Goal: Transaction & Acquisition: Subscribe to service/newsletter

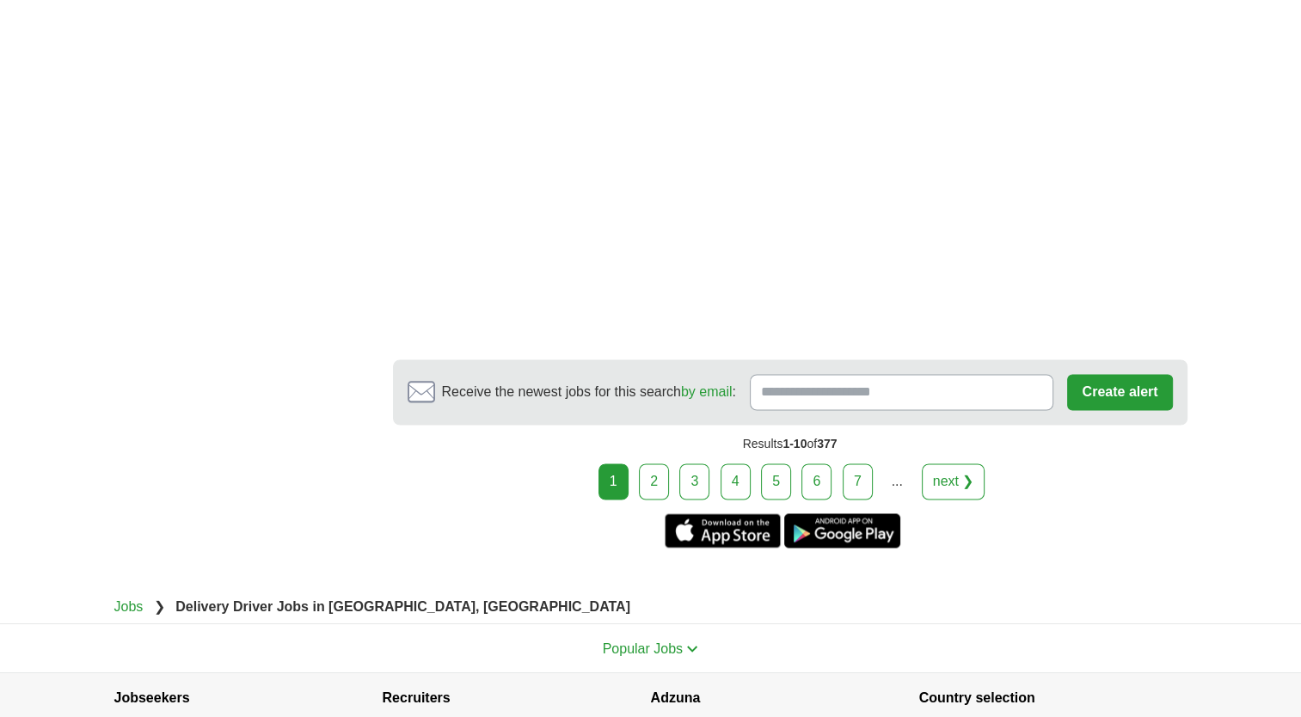
scroll to position [2649, 0]
click at [779, 390] on input "Receive the newest jobs for this search by email :" at bounding box center [902, 392] width 304 height 36
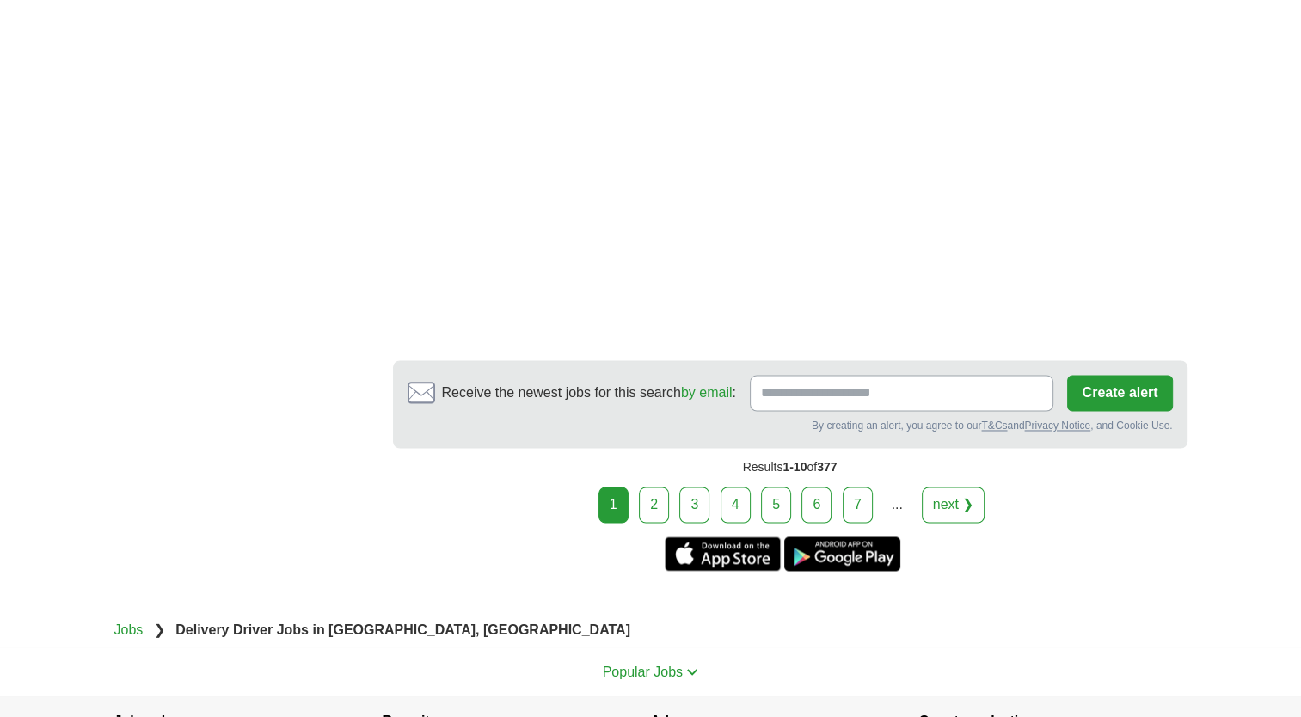
scroll to position [2669, 0]
type input "**********"
click at [1116, 389] on button "Create alert" at bounding box center [1119, 392] width 105 height 36
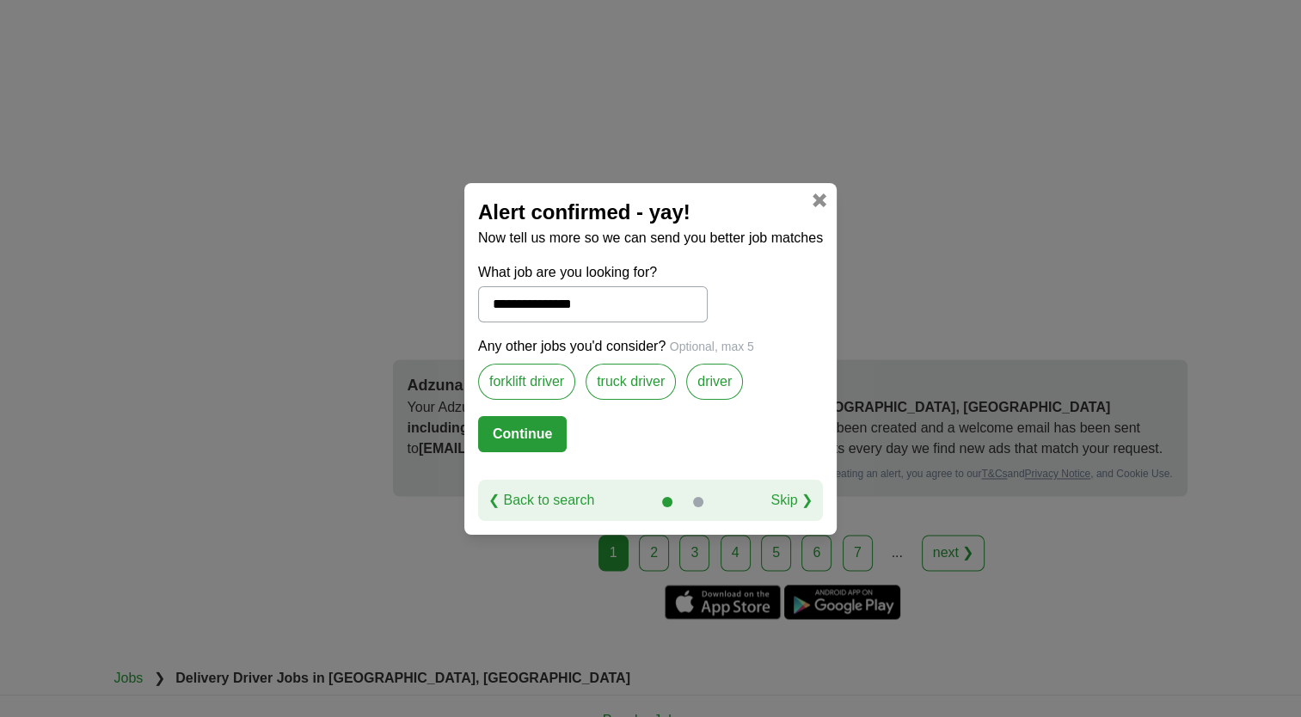
click at [635, 389] on label "truck driver" at bounding box center [631, 382] width 90 height 36
click at [501, 439] on button "Continue" at bounding box center [522, 434] width 89 height 36
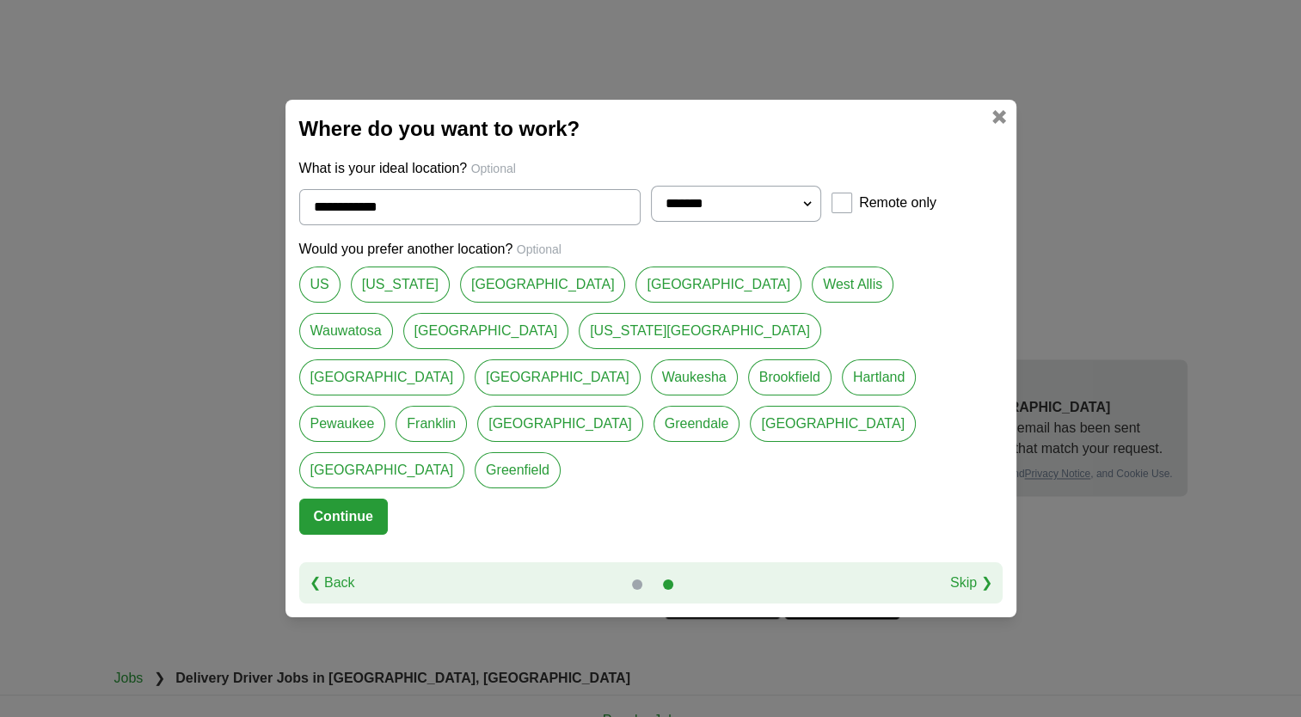
click at [389, 303] on link "[US_STATE]" at bounding box center [400, 285] width 99 height 36
type input "*********"
click at [345, 499] on button "Continue" at bounding box center [343, 517] width 89 height 36
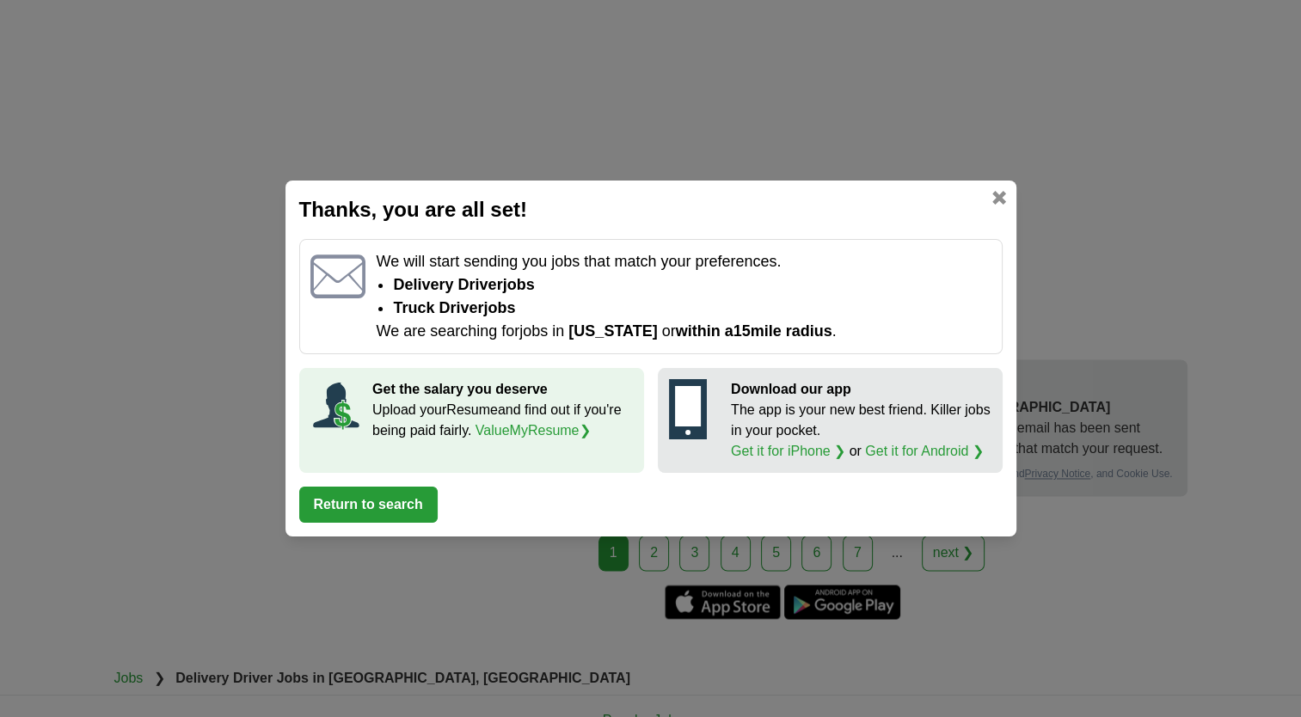
click at [793, 394] on p "Download our app" at bounding box center [861, 389] width 261 height 21
click at [704, 409] on icon at bounding box center [688, 409] width 38 height 60
click at [790, 427] on p "The app is your new best friend. Killer jobs in your pocket. Get it for iPhone …" at bounding box center [861, 431] width 261 height 62
click at [816, 458] on link "Get it for iPhone ❯" at bounding box center [788, 451] width 114 height 15
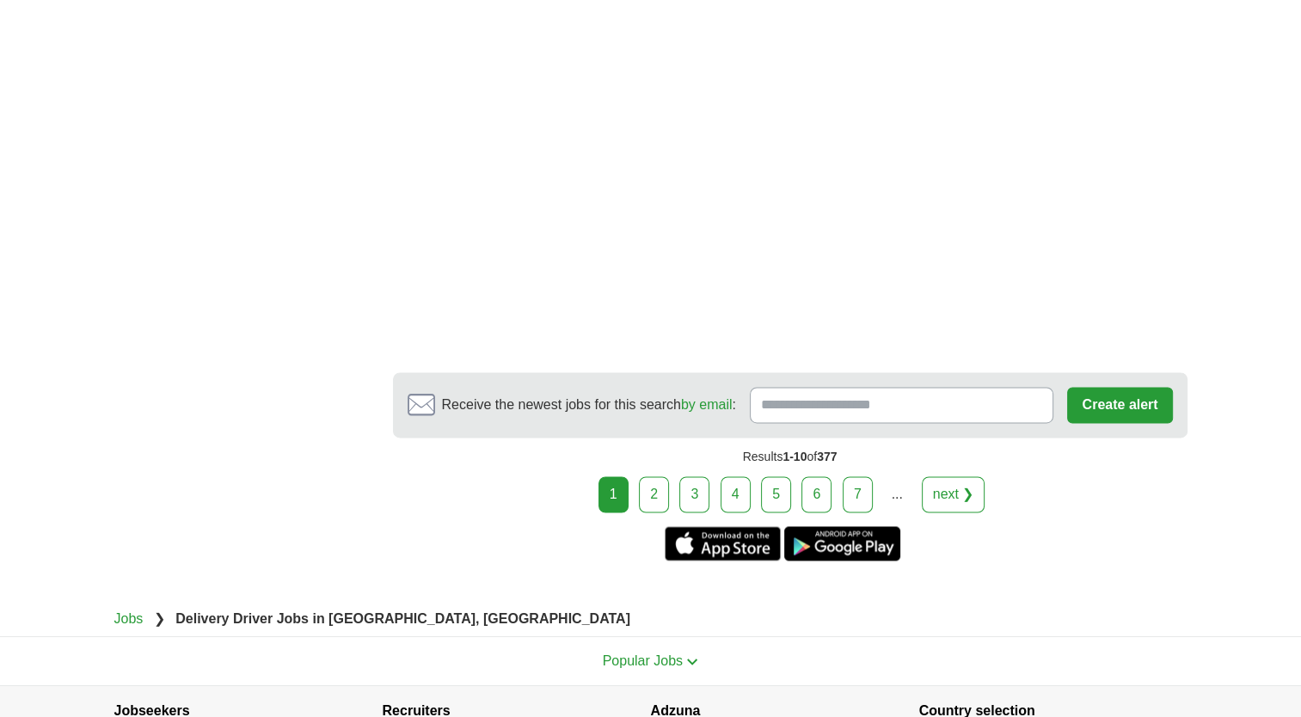
scroll to position [2580, 0]
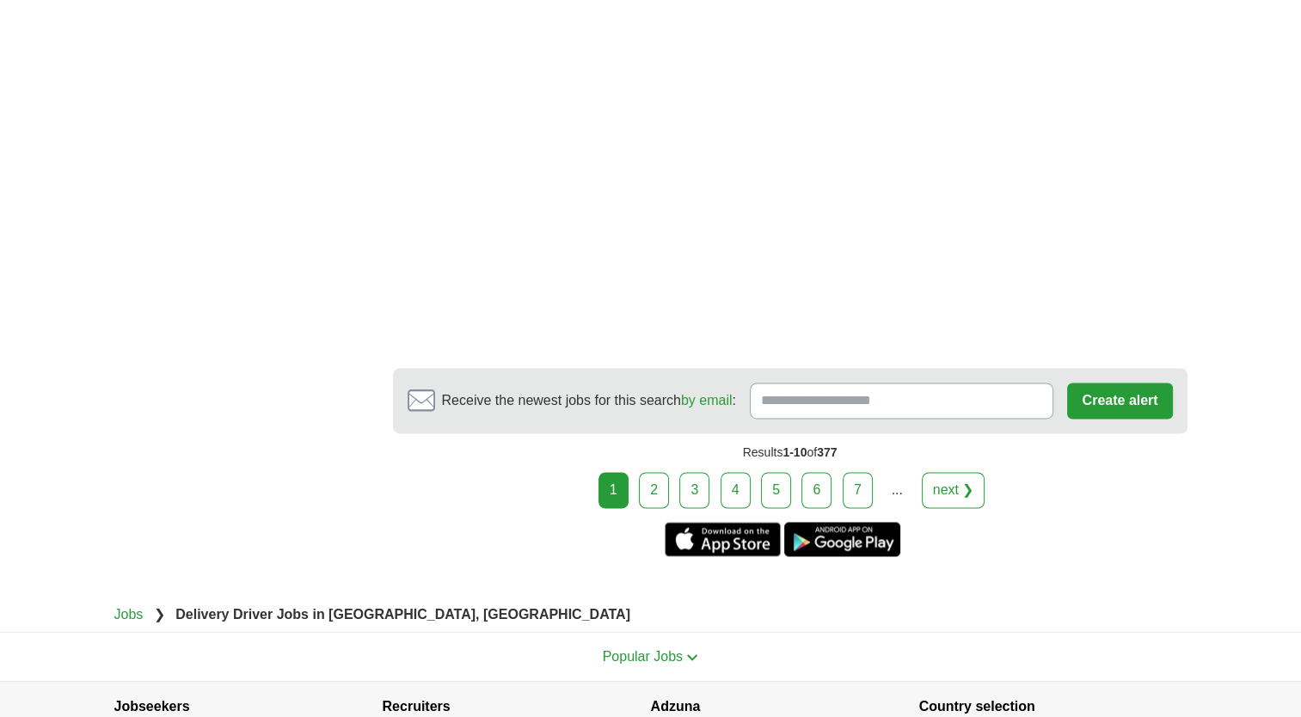
click at [945, 482] on link "next ❯" at bounding box center [954, 490] width 64 height 36
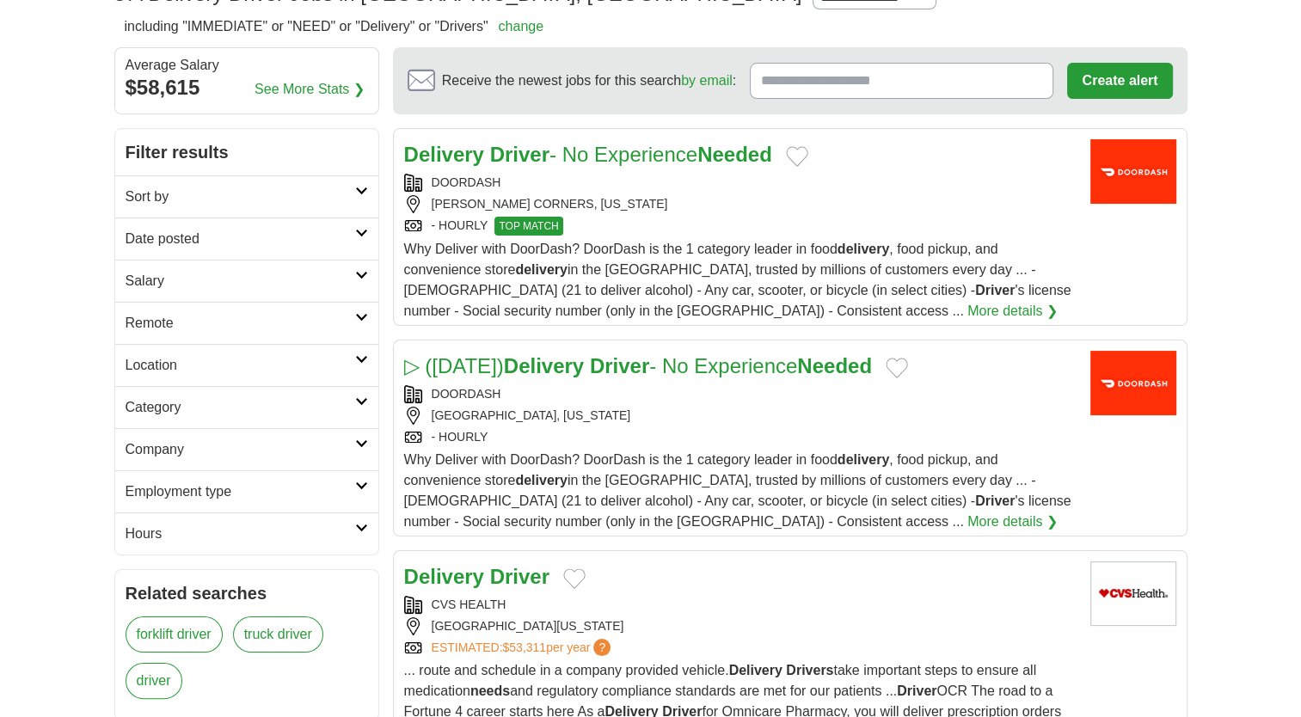
scroll to position [134, 0]
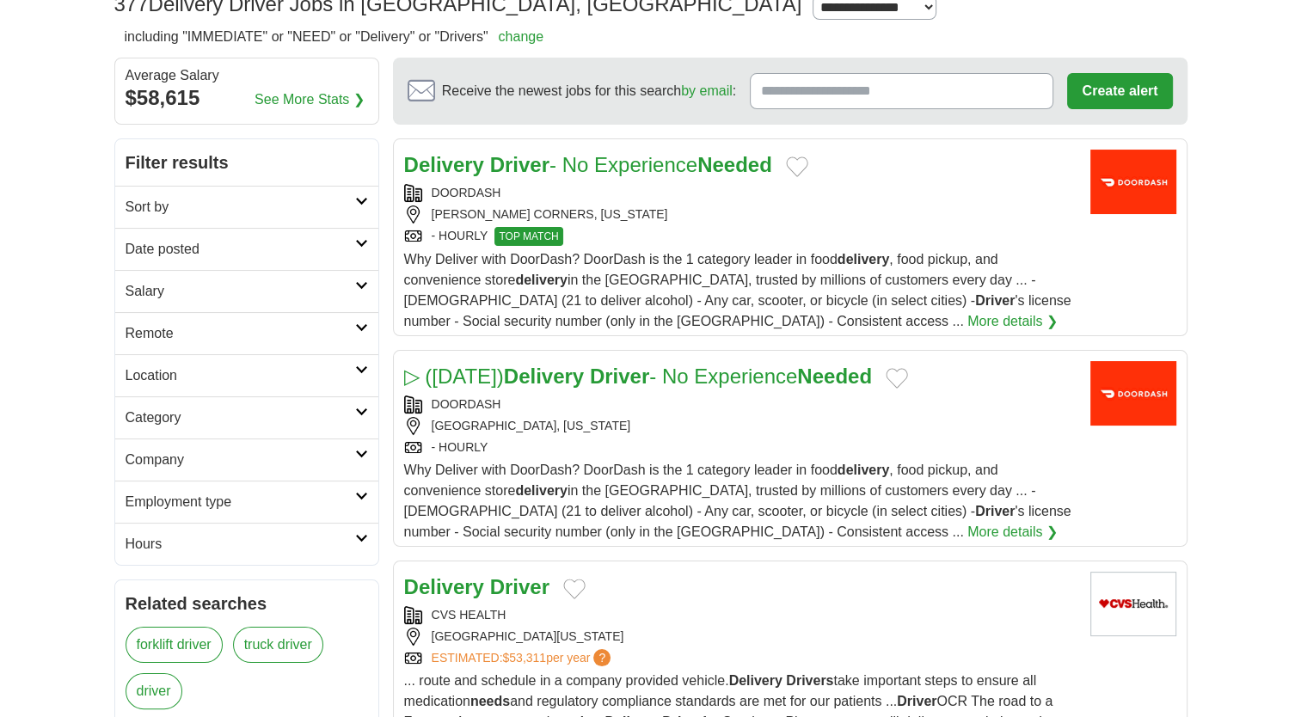
click at [1135, 178] on img at bounding box center [1133, 182] width 86 height 65
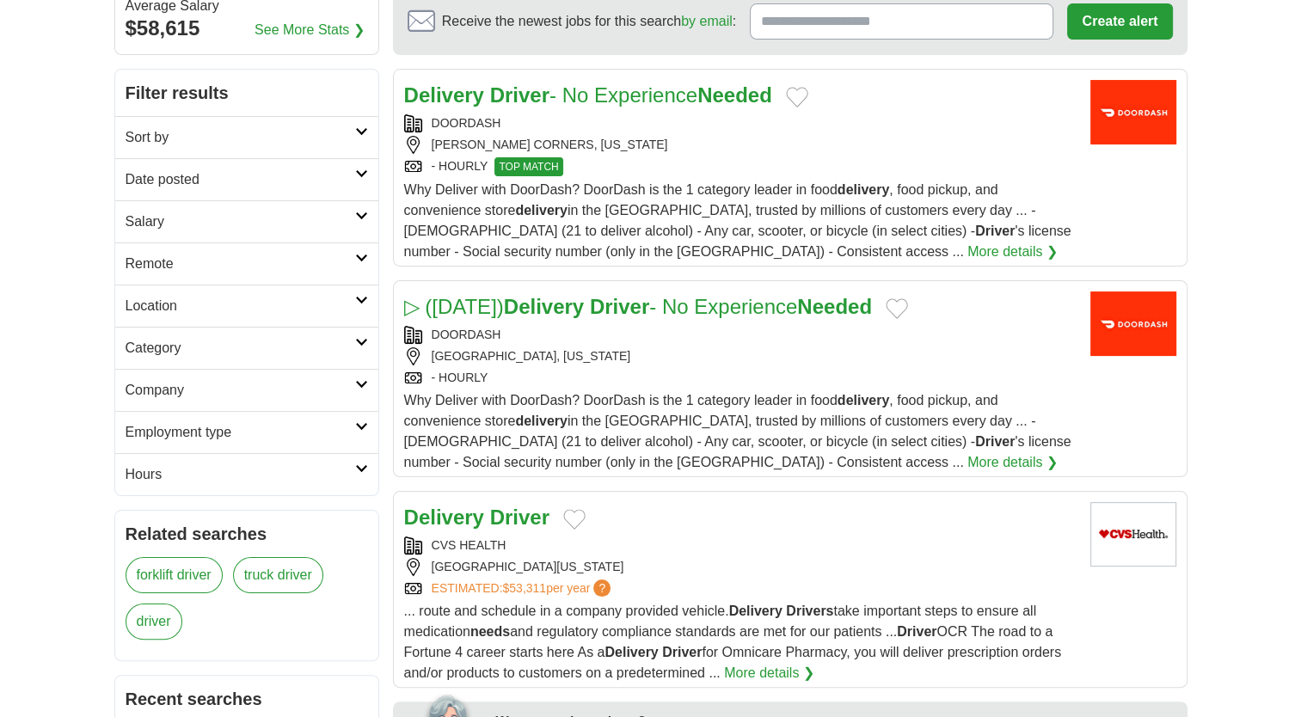
scroll to position [206, 0]
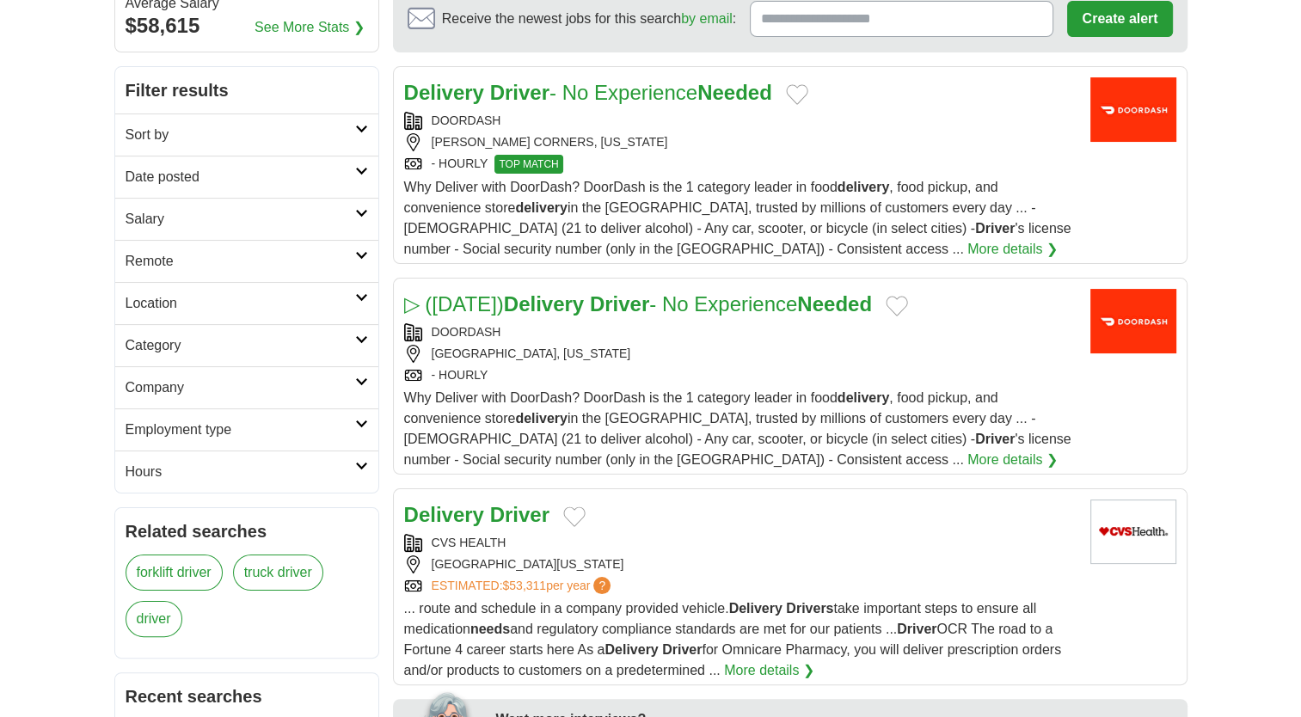
click at [1140, 117] on img at bounding box center [1133, 109] width 86 height 65
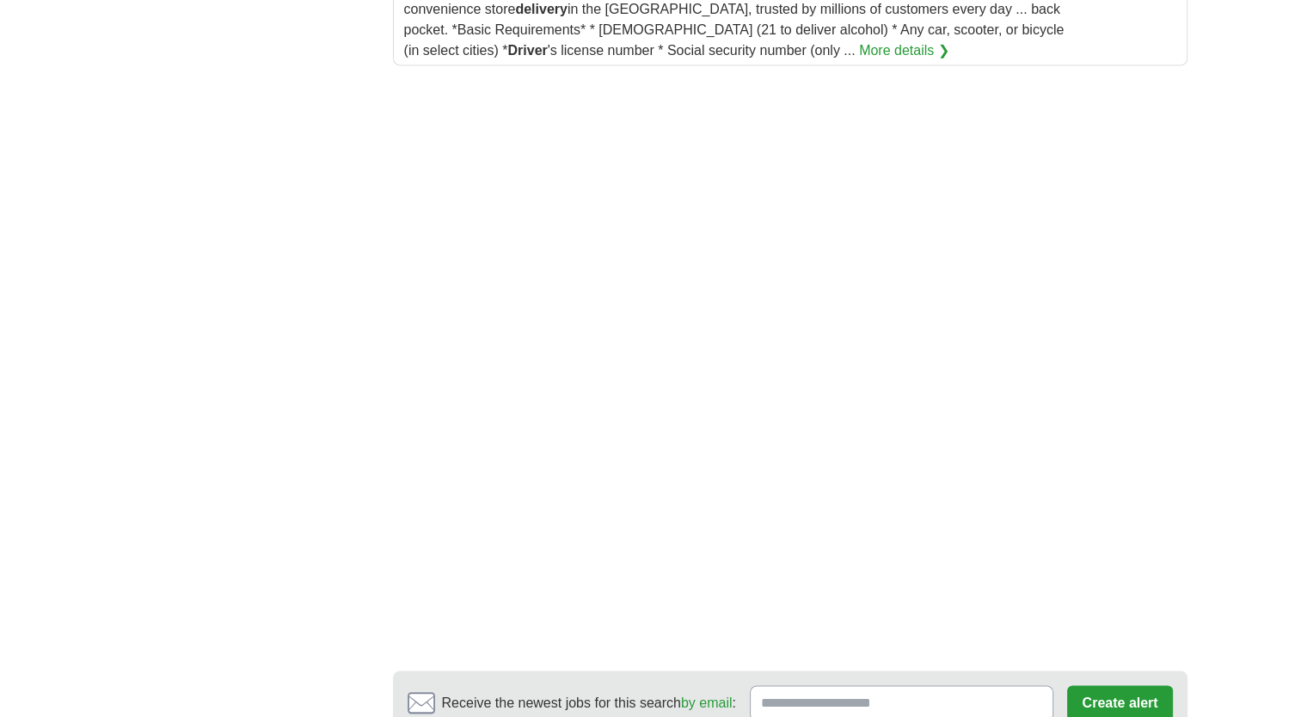
scroll to position [2408, 0]
